Goal: Task Accomplishment & Management: Manage account settings

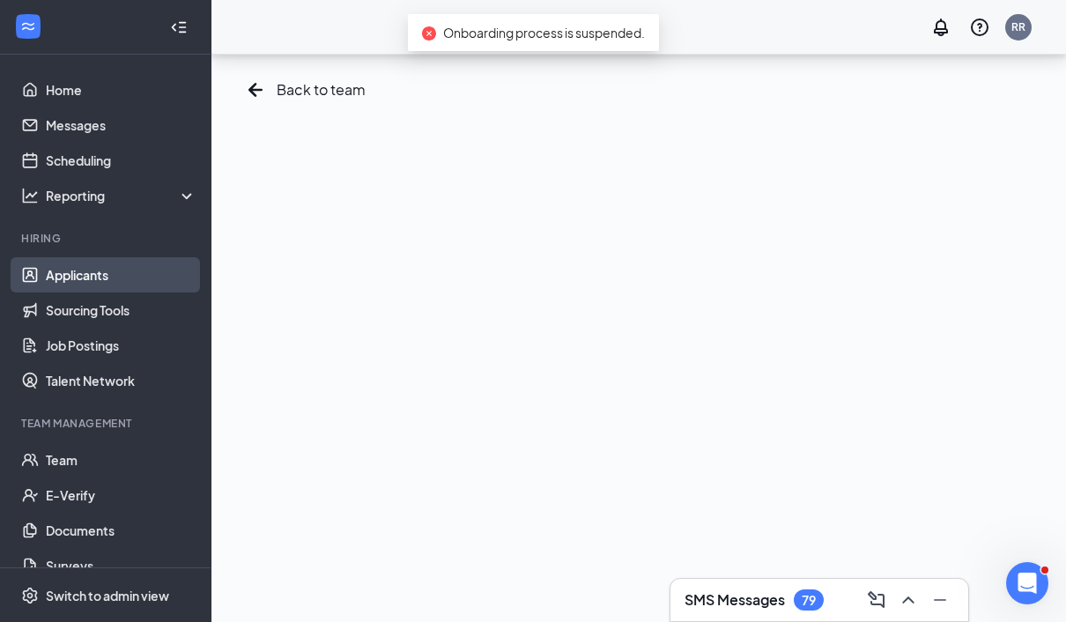
click at [128, 257] on link "Applicants" at bounding box center [121, 274] width 151 height 35
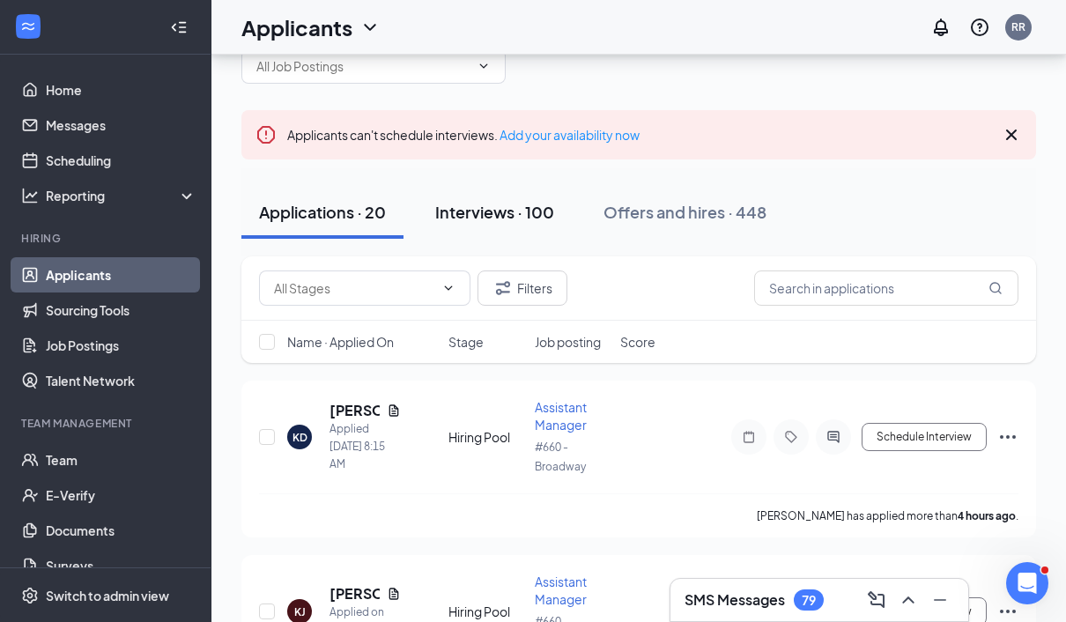
click at [501, 212] on div "Interviews · 100" at bounding box center [494, 212] width 119 height 22
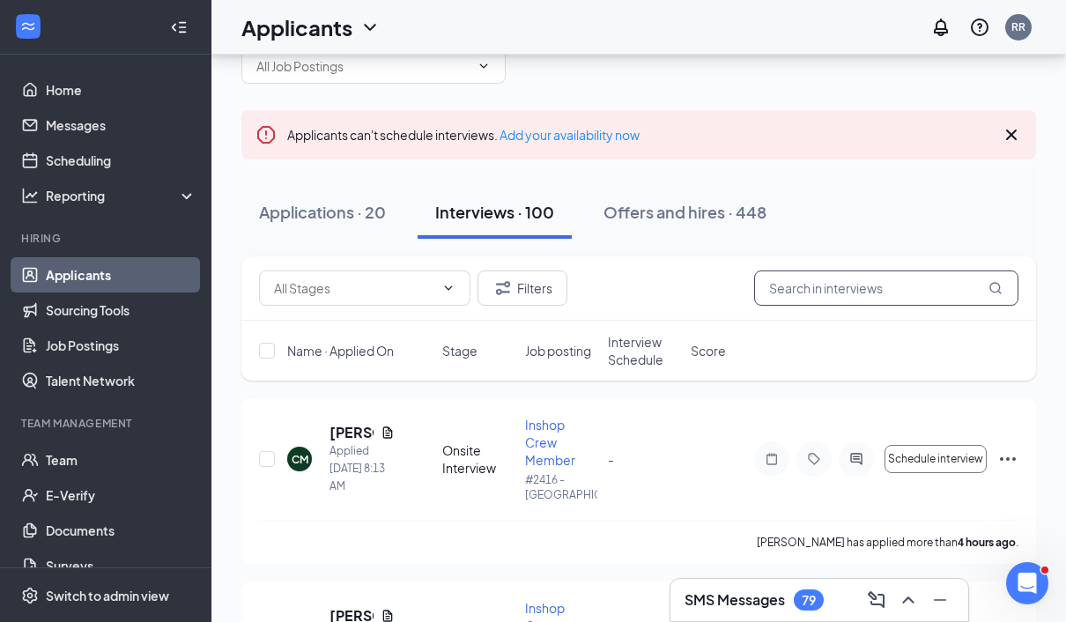
click at [793, 283] on input "text" at bounding box center [886, 288] width 264 height 35
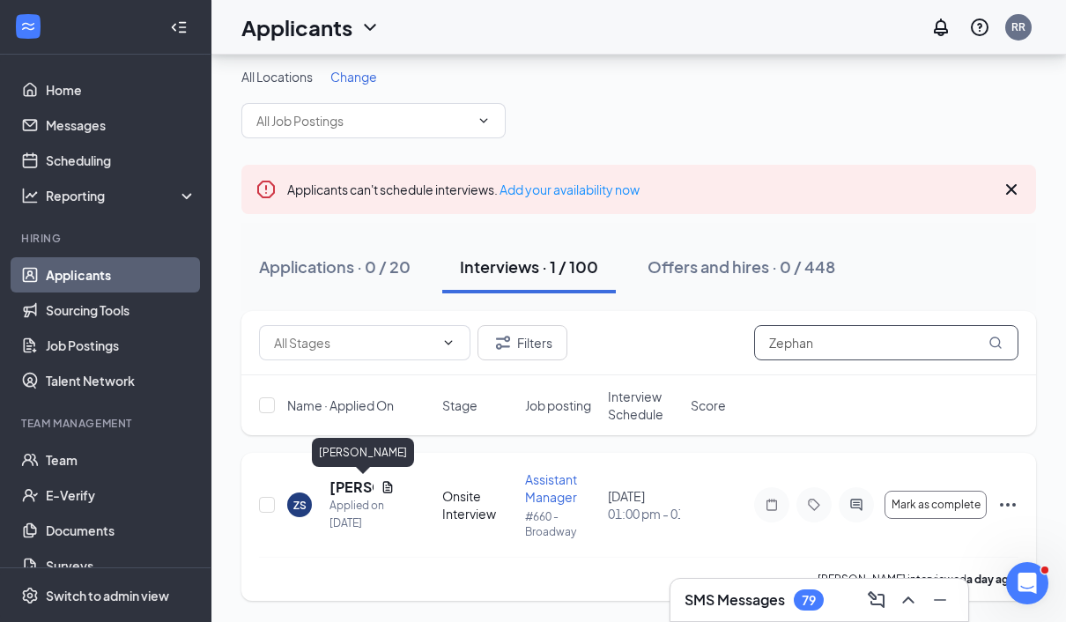
type input "Zephan"
click at [347, 478] on h5 "[PERSON_NAME]" at bounding box center [352, 487] width 44 height 19
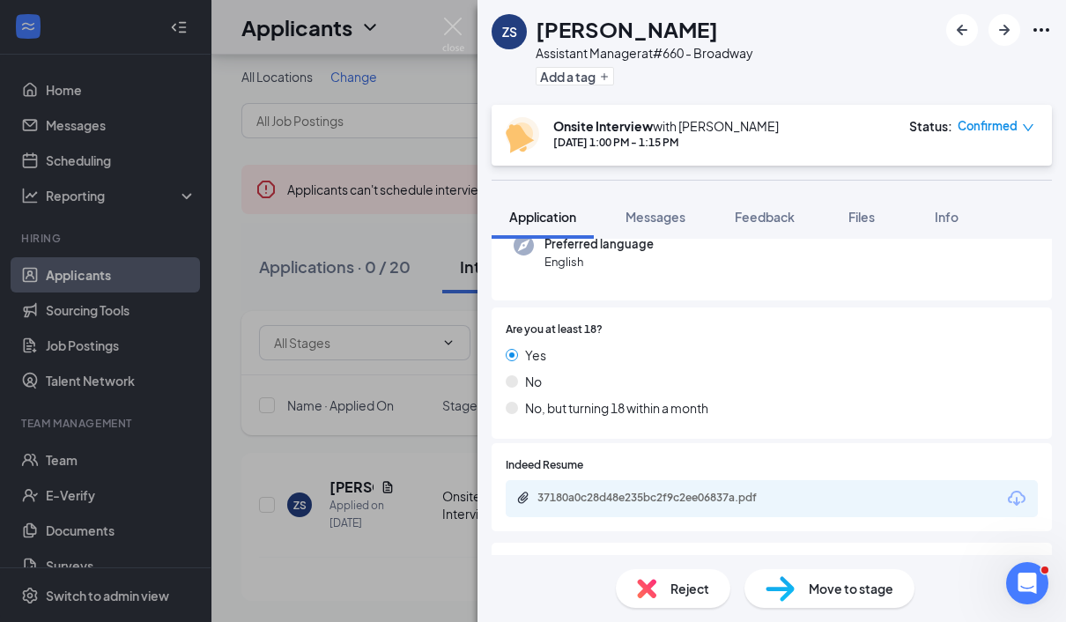
scroll to position [219, 0]
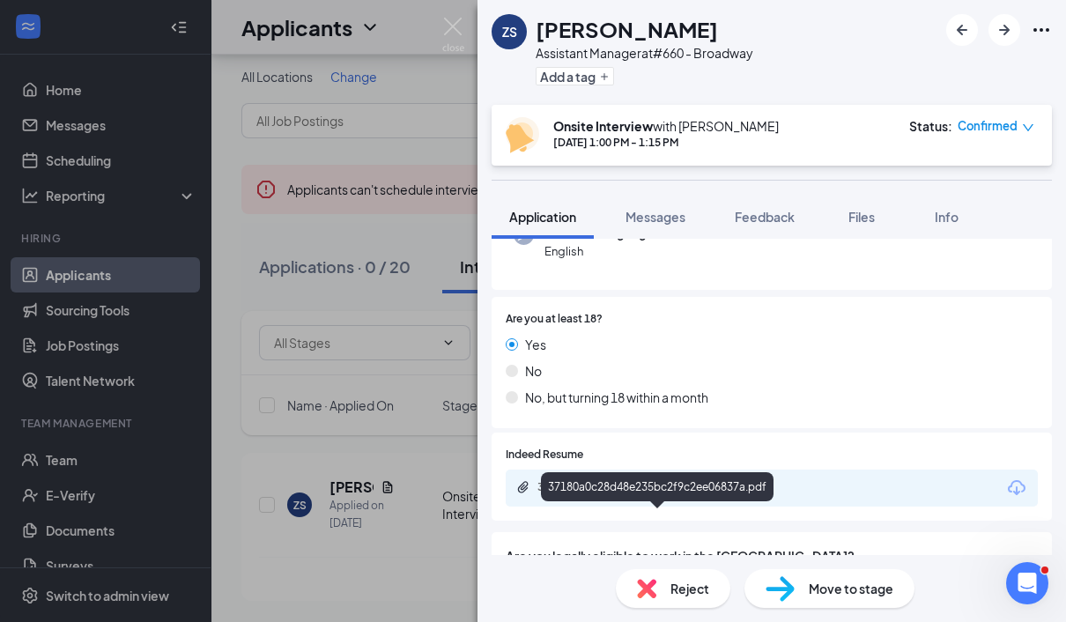
click at [713, 478] on div "37180a0c28d48e235bc2f9c2ee06837a.pdf" at bounding box center [772, 488] width 532 height 37
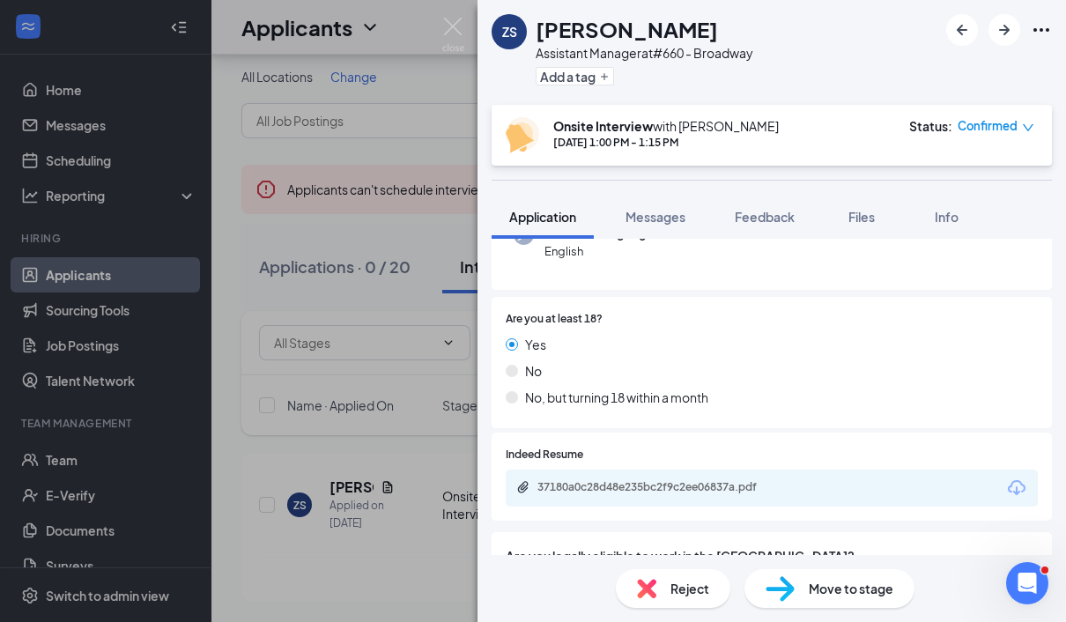
click at [689, 480] on div "37180a0c28d48e235bc2f9c2ee06837a.pdf" at bounding box center [661, 487] width 247 height 14
